Goal: Find specific page/section: Find specific page/section

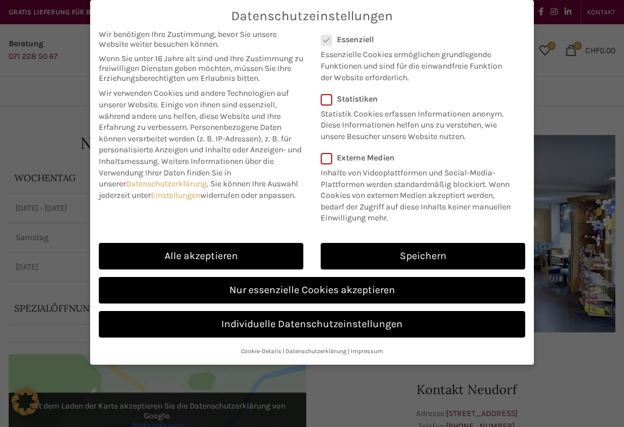
click at [243, 254] on link "Alle akzeptieren" at bounding box center [201, 256] width 204 height 27
checkbox input "true"
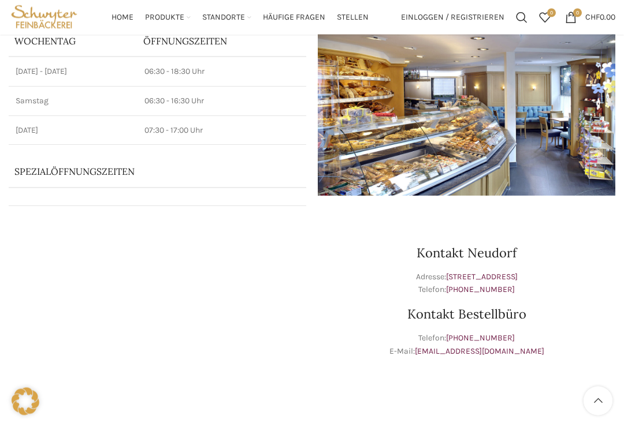
scroll to position [137, 0]
click at [500, 158] on img at bounding box center [466, 96] width 297 height 197
click at [496, 154] on img at bounding box center [466, 96] width 297 height 197
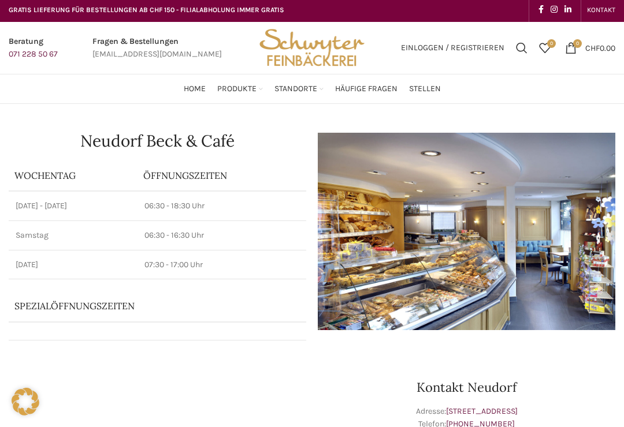
scroll to position [0, 0]
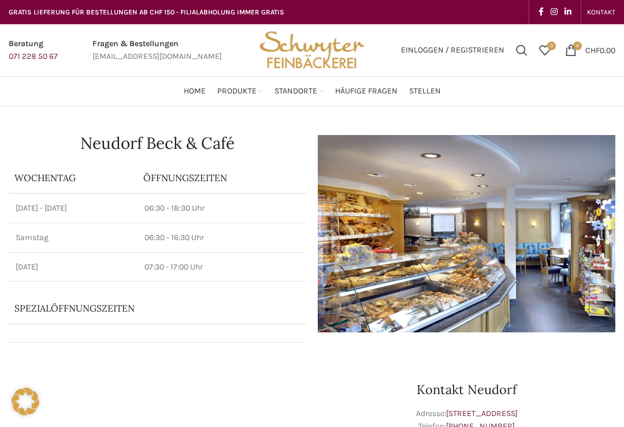
click at [427, 90] on span "Stellen" at bounding box center [425, 91] width 32 height 11
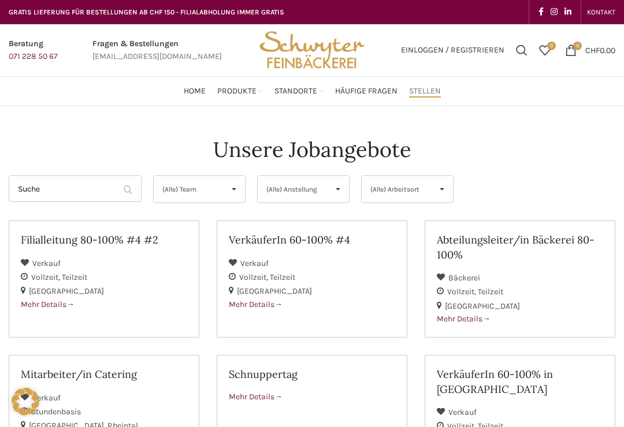
click at [55, 304] on span "Mehr Details" at bounding box center [48, 305] width 54 height 10
